Goal: Task Accomplishment & Management: Use online tool/utility

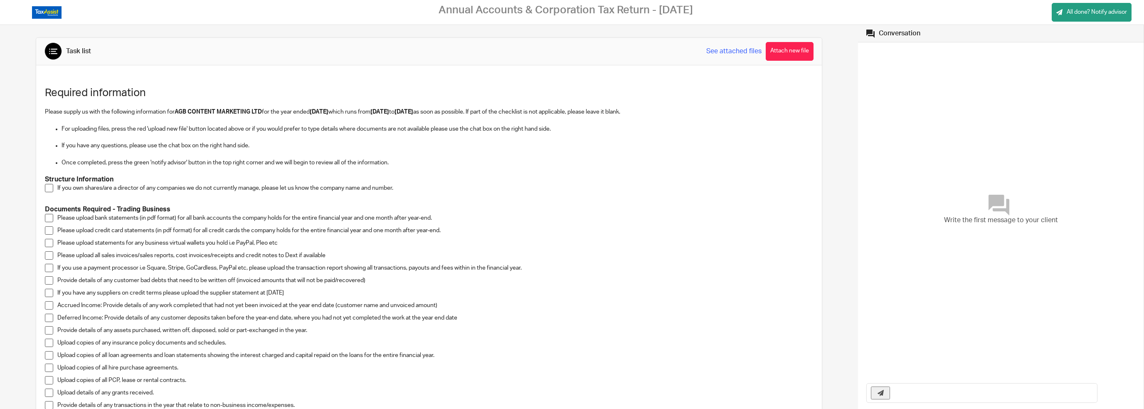
click at [50, 254] on span at bounding box center [49, 255] width 8 height 8
click at [46, 267] on span at bounding box center [49, 268] width 8 height 8
click at [51, 278] on span at bounding box center [49, 280] width 8 height 8
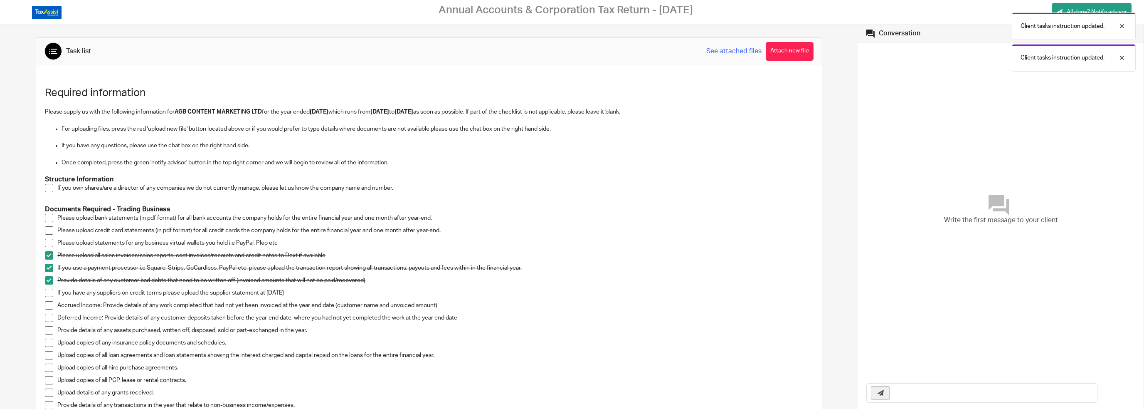
click at [52, 295] on span at bounding box center [49, 292] width 8 height 8
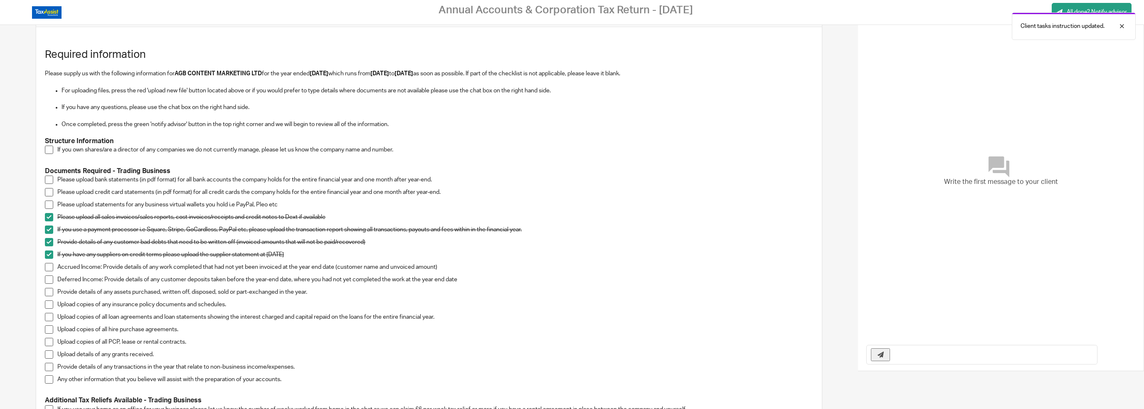
scroll to position [42, 0]
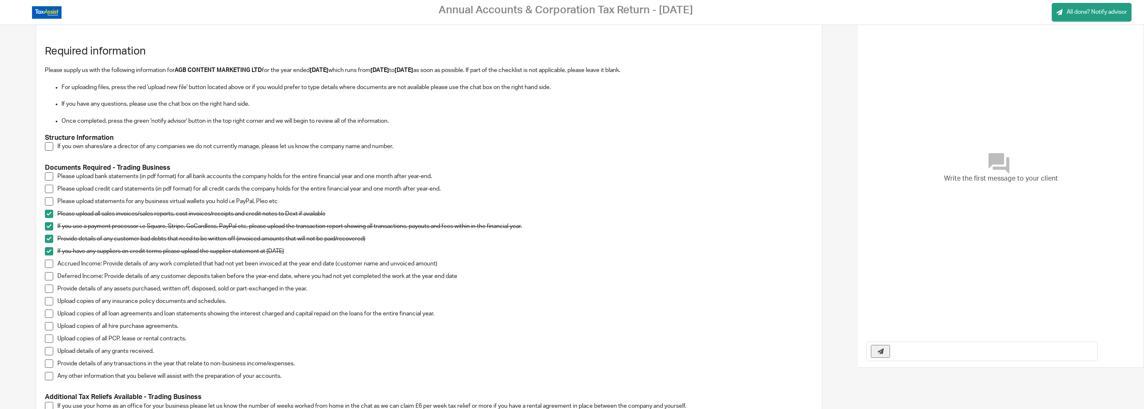
click at [48, 266] on span at bounding box center [49, 263] width 8 height 8
click at [47, 276] on span at bounding box center [49, 276] width 8 height 8
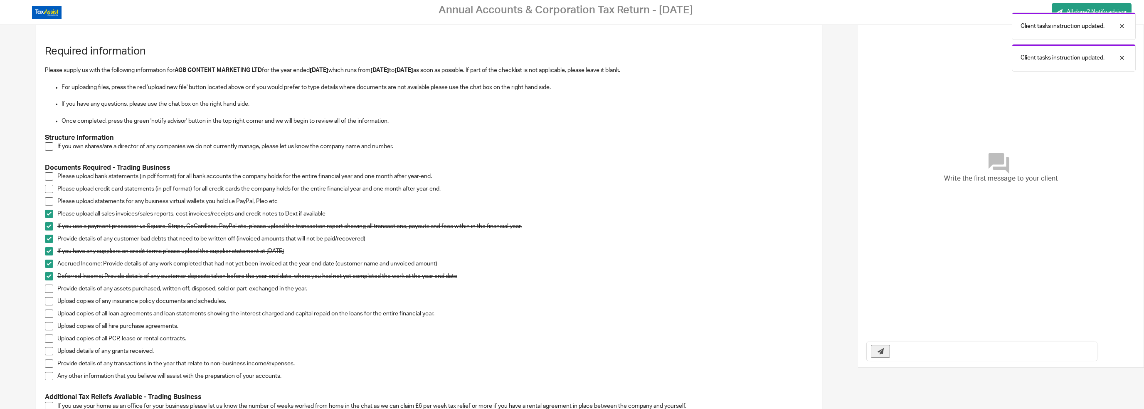
click at [45, 295] on li "Provide details of any assets purchased, written off, disposed, sold or part-ex…" at bounding box center [429, 290] width 768 height 12
click at [47, 291] on span at bounding box center [49, 288] width 8 height 8
click at [50, 302] on span at bounding box center [49, 301] width 8 height 8
click at [49, 314] on span at bounding box center [49, 313] width 8 height 8
click at [48, 323] on span at bounding box center [49, 326] width 8 height 8
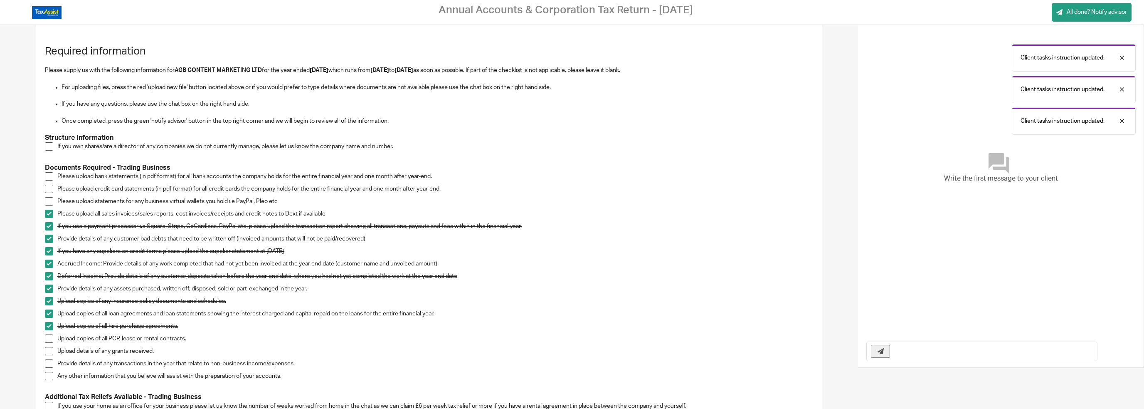
click at [50, 338] on span at bounding box center [49, 338] width 8 height 8
click at [52, 352] on span at bounding box center [49, 351] width 8 height 8
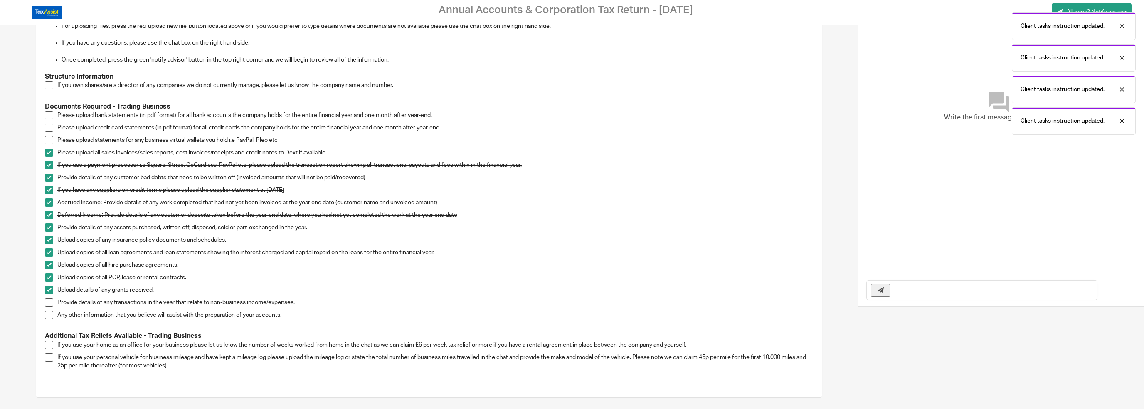
scroll to position [125, 0]
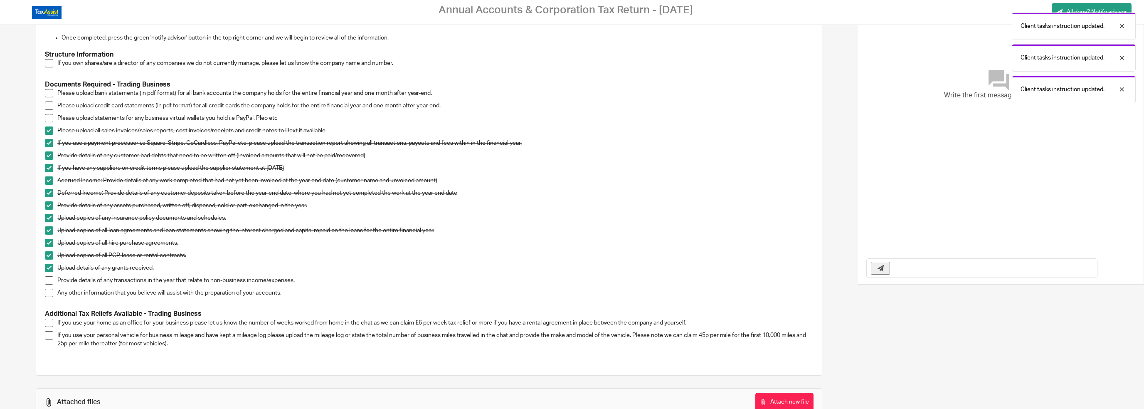
click at [46, 280] on span at bounding box center [49, 280] width 8 height 8
click at [51, 294] on span at bounding box center [49, 292] width 8 height 8
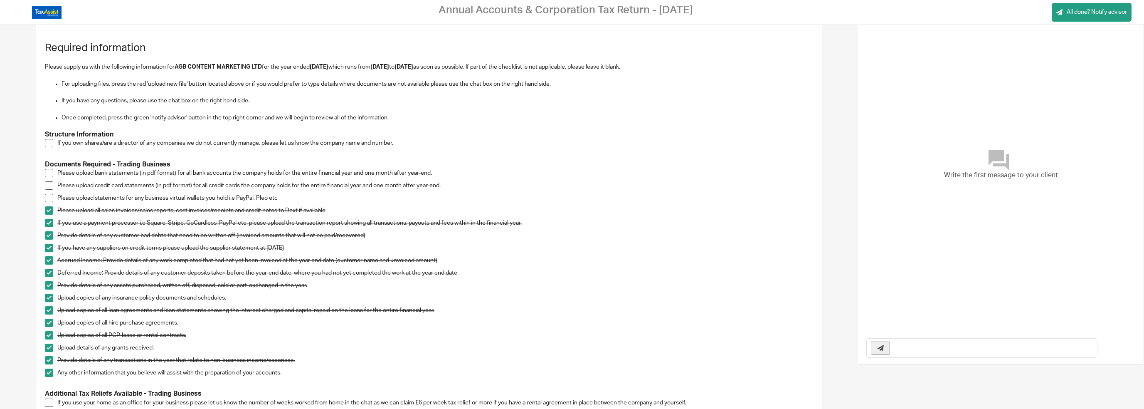
scroll to position [42, 0]
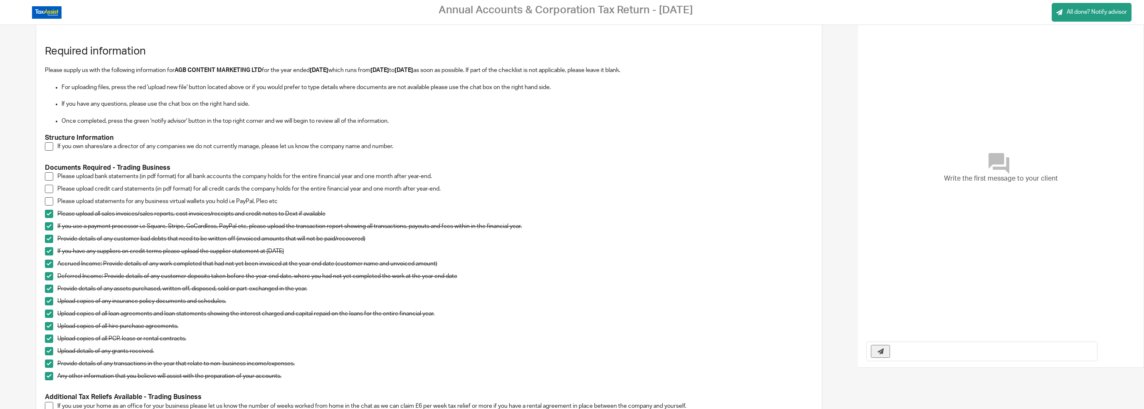
click at [49, 148] on span at bounding box center [49, 146] width 8 height 8
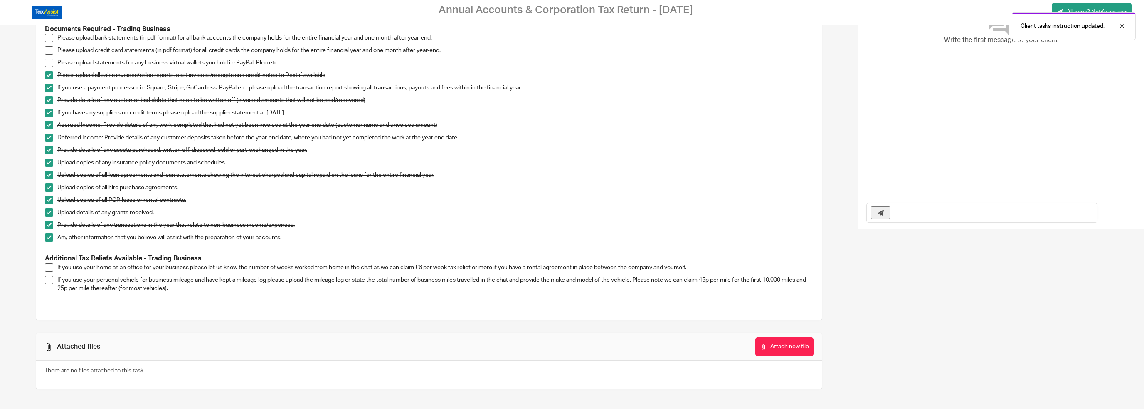
scroll to position [180, 0]
click at [762, 349] on button "Attach new file" at bounding box center [784, 346] width 58 height 19
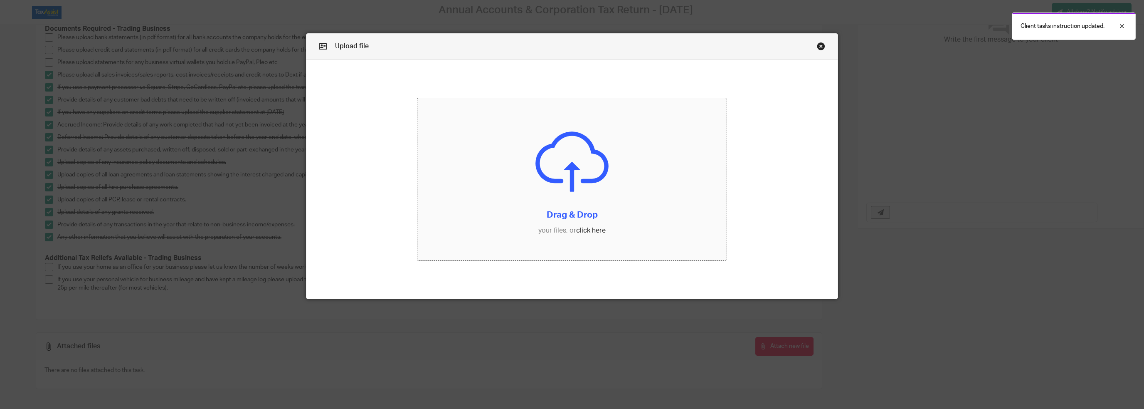
click at [601, 233] on input "file" at bounding box center [571, 179] width 309 height 162
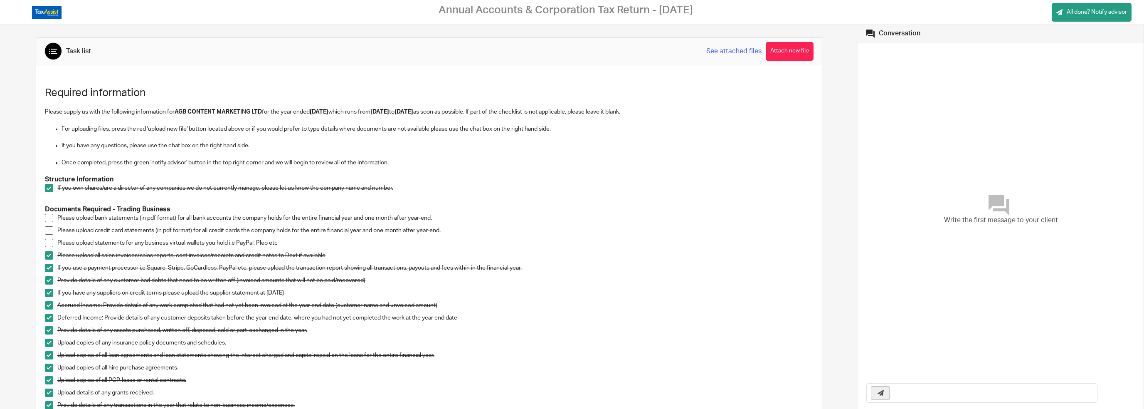
click at [51, 218] on span at bounding box center [49, 218] width 8 height 8
click at [48, 233] on span at bounding box center [49, 230] width 8 height 8
click at [47, 240] on span at bounding box center [49, 243] width 8 height 8
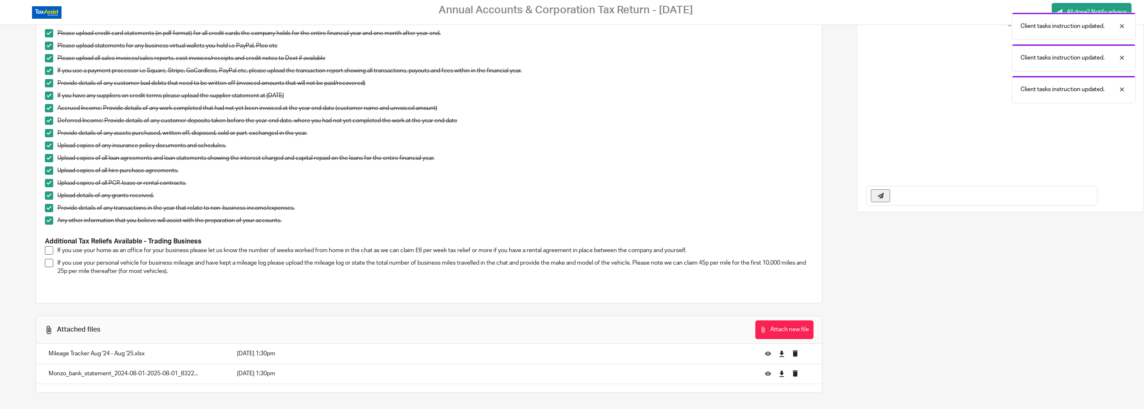
scroll to position [201, 0]
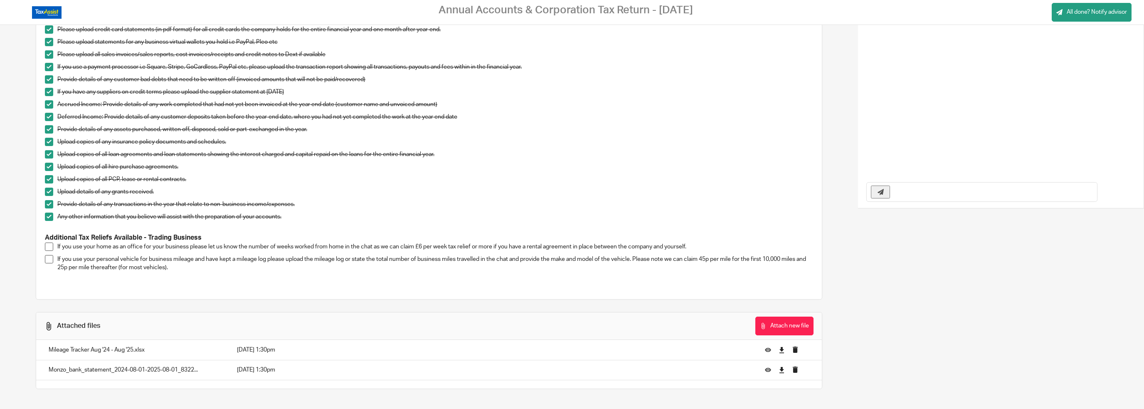
click at [961, 188] on input "text" at bounding box center [995, 191] width 203 height 19
click at [47, 257] on span at bounding box center [49, 259] width 8 height 8
click at [914, 196] on input "text" at bounding box center [995, 191] width 203 height 19
click at [943, 198] on input "WFH -" at bounding box center [995, 191] width 203 height 19
type input "WFH - 52 weeks"
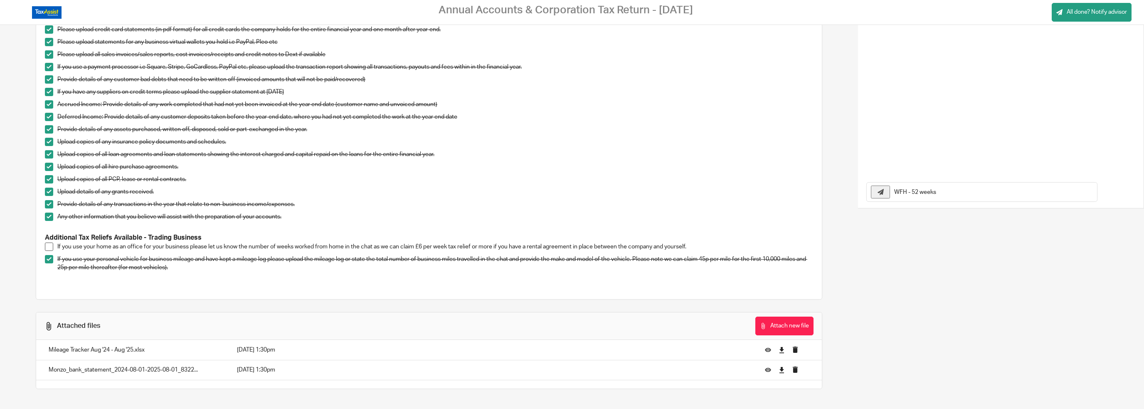
click at [877, 191] on icon at bounding box center [880, 192] width 6 height 6
click at [52, 243] on span at bounding box center [49, 246] width 8 height 8
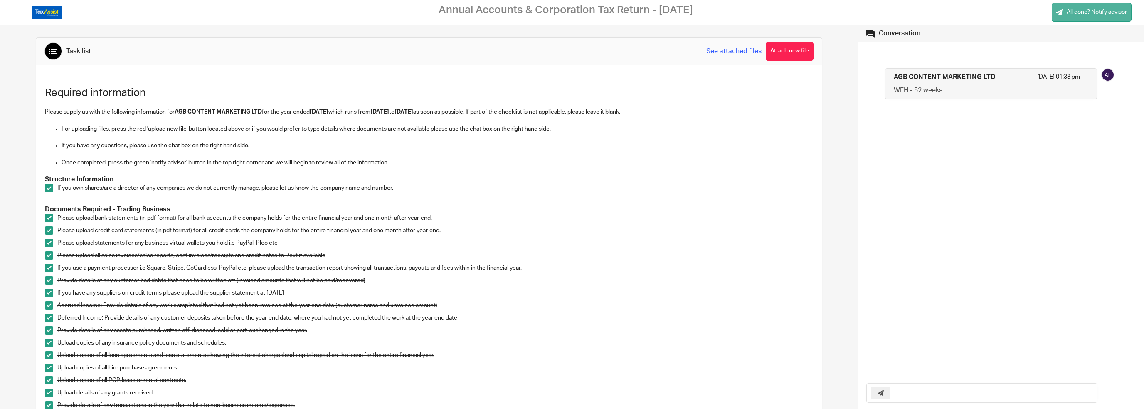
click at [1085, 11] on span "All done? Notify advisor" at bounding box center [1097, 12] width 60 height 8
